Goal: Transaction & Acquisition: Purchase product/service

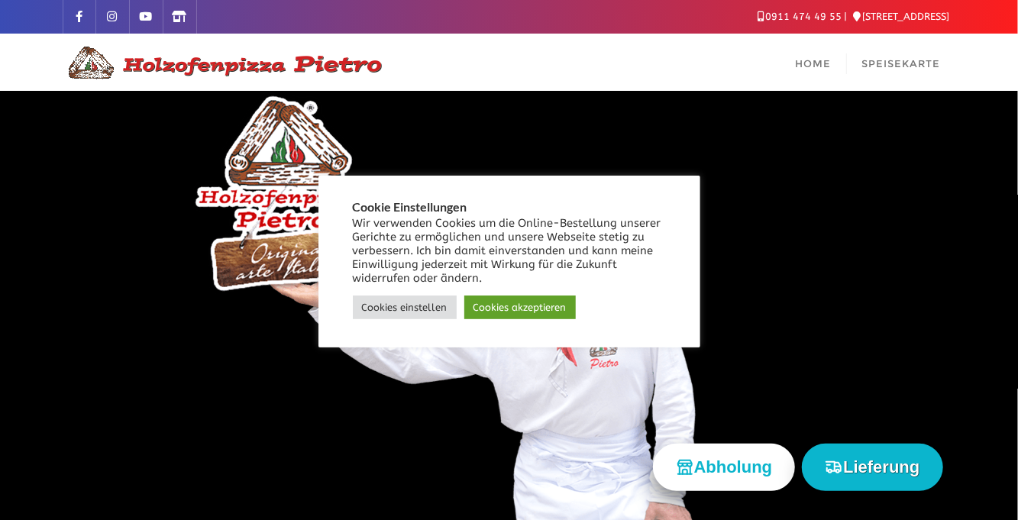
click at [504, 310] on link "Cookies akzeptieren" at bounding box center [519, 308] width 111 height 24
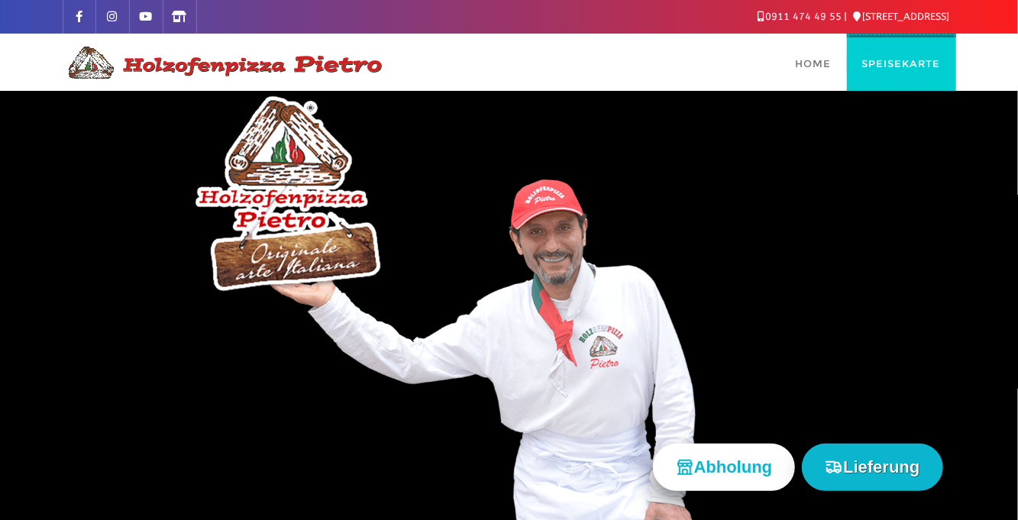
click at [886, 63] on span "Speisekarte" at bounding box center [901, 63] width 79 height 12
